Goal: Task Accomplishment & Management: Manage account settings

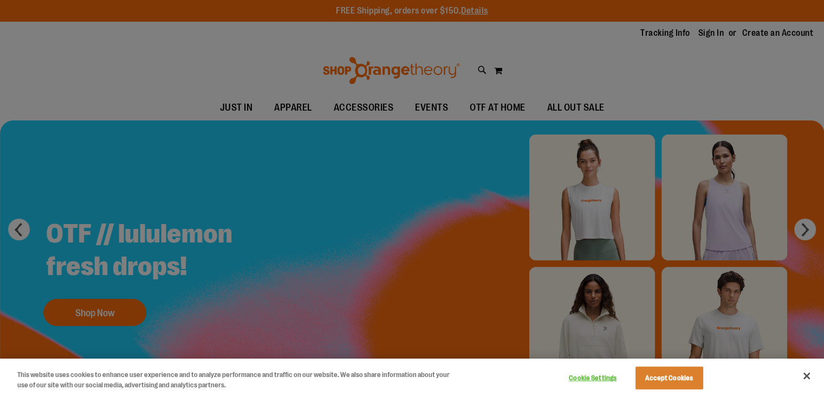
drag, startPoint x: 709, startPoint y: 25, endPoint x: 703, endPoint y: 32, distance: 9.2
click at [703, 31] on div at bounding box center [412, 198] width 824 height 396
click at [716, 32] on div at bounding box center [412, 198] width 824 height 396
click at [675, 384] on button "Accept Cookies" at bounding box center [670, 377] width 68 height 23
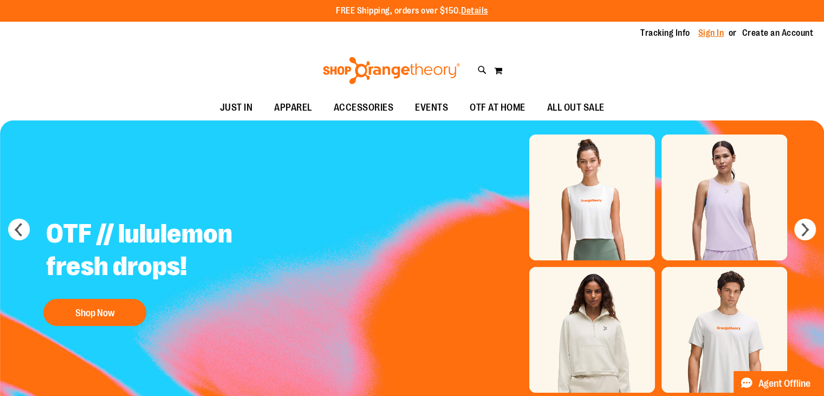
click at [712, 36] on link "Sign In" at bounding box center [712, 33] width 26 height 12
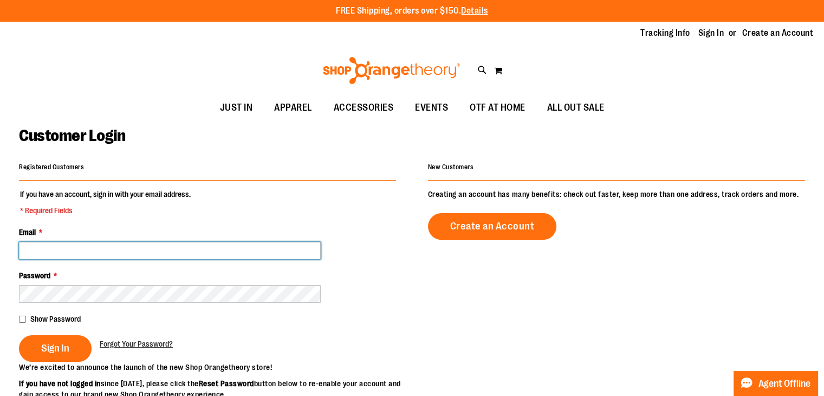
click at [102, 248] on input "Email *" at bounding box center [170, 250] width 302 height 17
type input "**********"
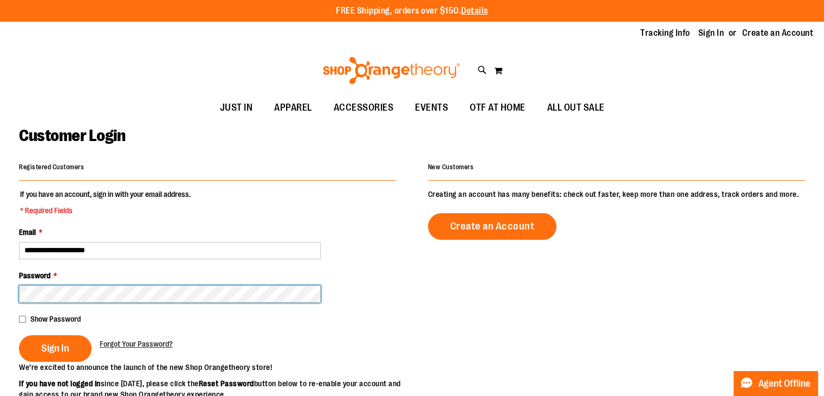
click at [19, 335] on button "Sign In" at bounding box center [55, 348] width 73 height 27
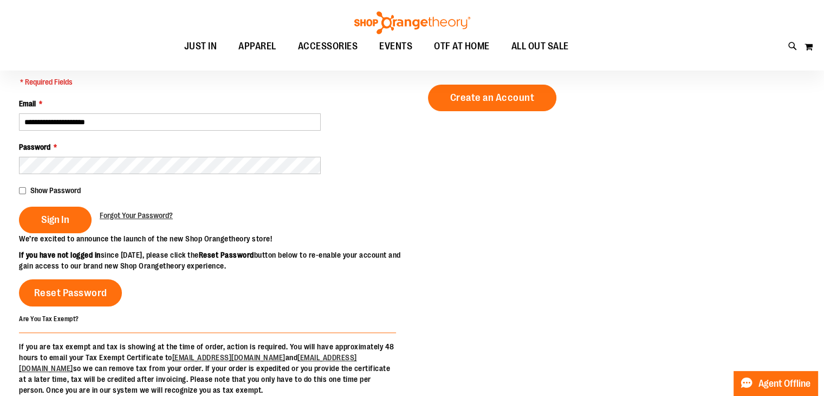
scroll to position [163, 0]
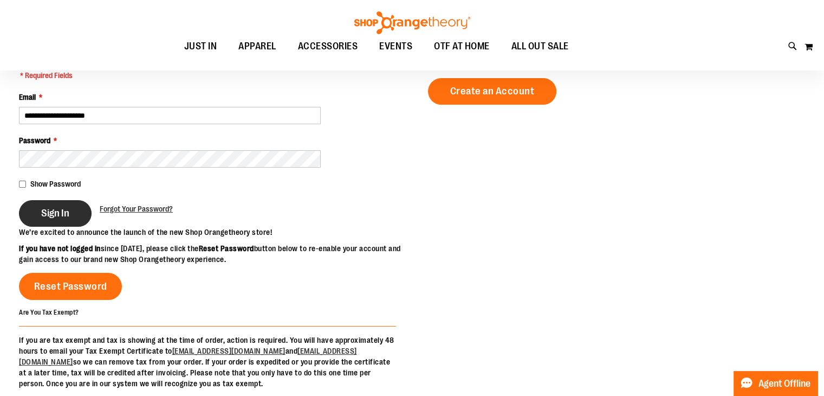
click at [63, 201] on button "Sign In" at bounding box center [55, 213] width 73 height 27
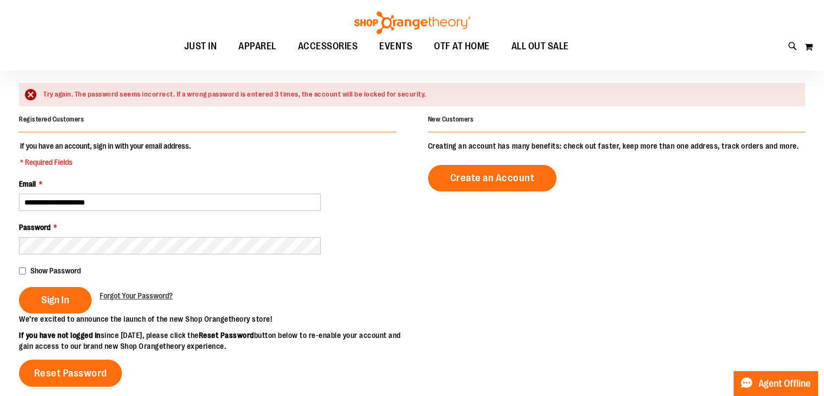
scroll to position [108, 0]
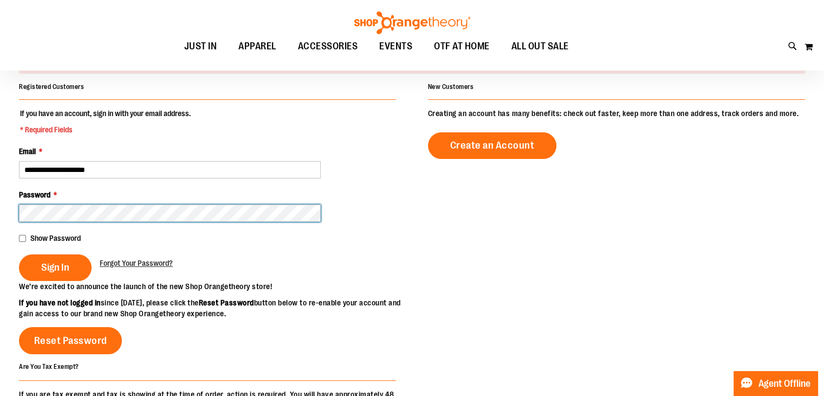
click at [19, 254] on button "Sign In" at bounding box center [55, 267] width 73 height 27
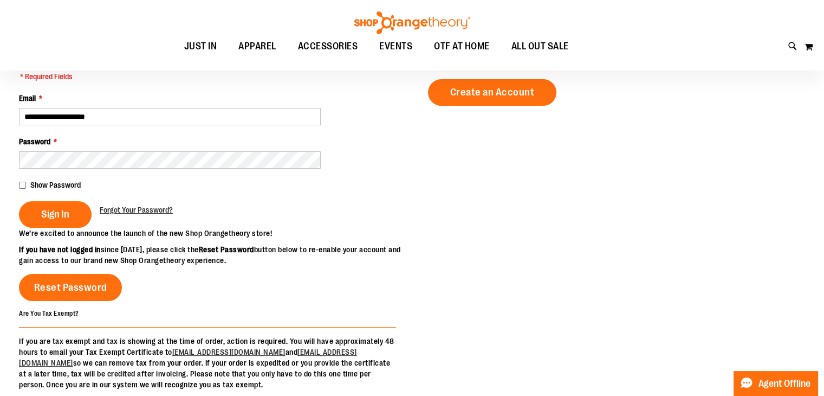
scroll to position [163, 0]
